Goal: Browse casually: Explore the website without a specific task or goal

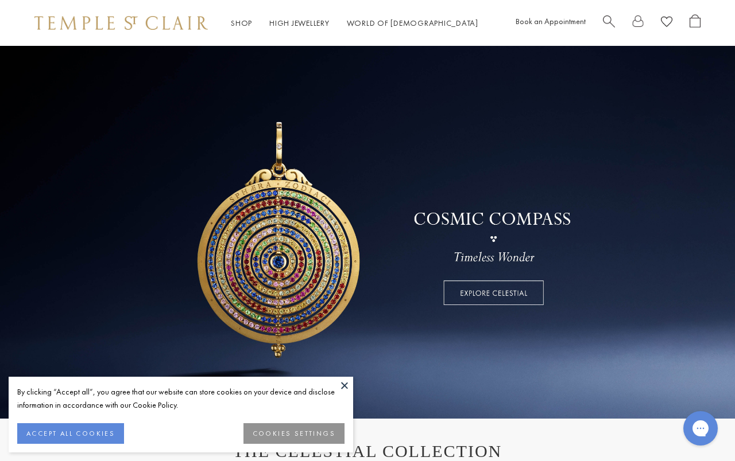
click at [122, 25] on img at bounding box center [120, 23] width 173 height 14
click at [122, 23] on img at bounding box center [120, 23] width 173 height 14
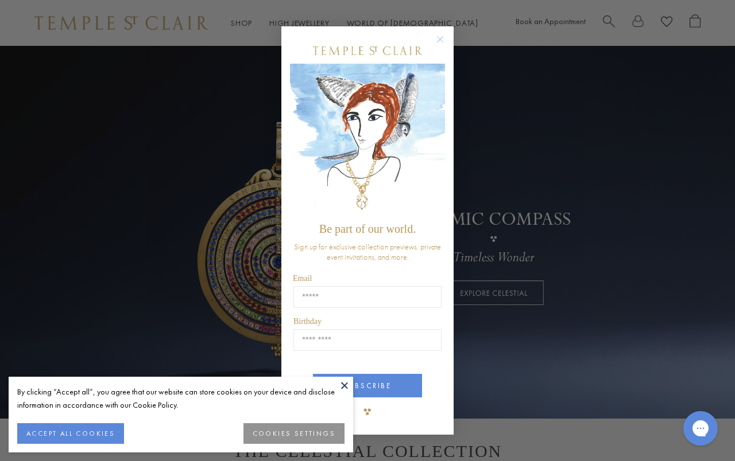
click at [438, 40] on circle "Close dialog" at bounding box center [440, 40] width 14 height 14
